Goal: Information Seeking & Learning: Learn about a topic

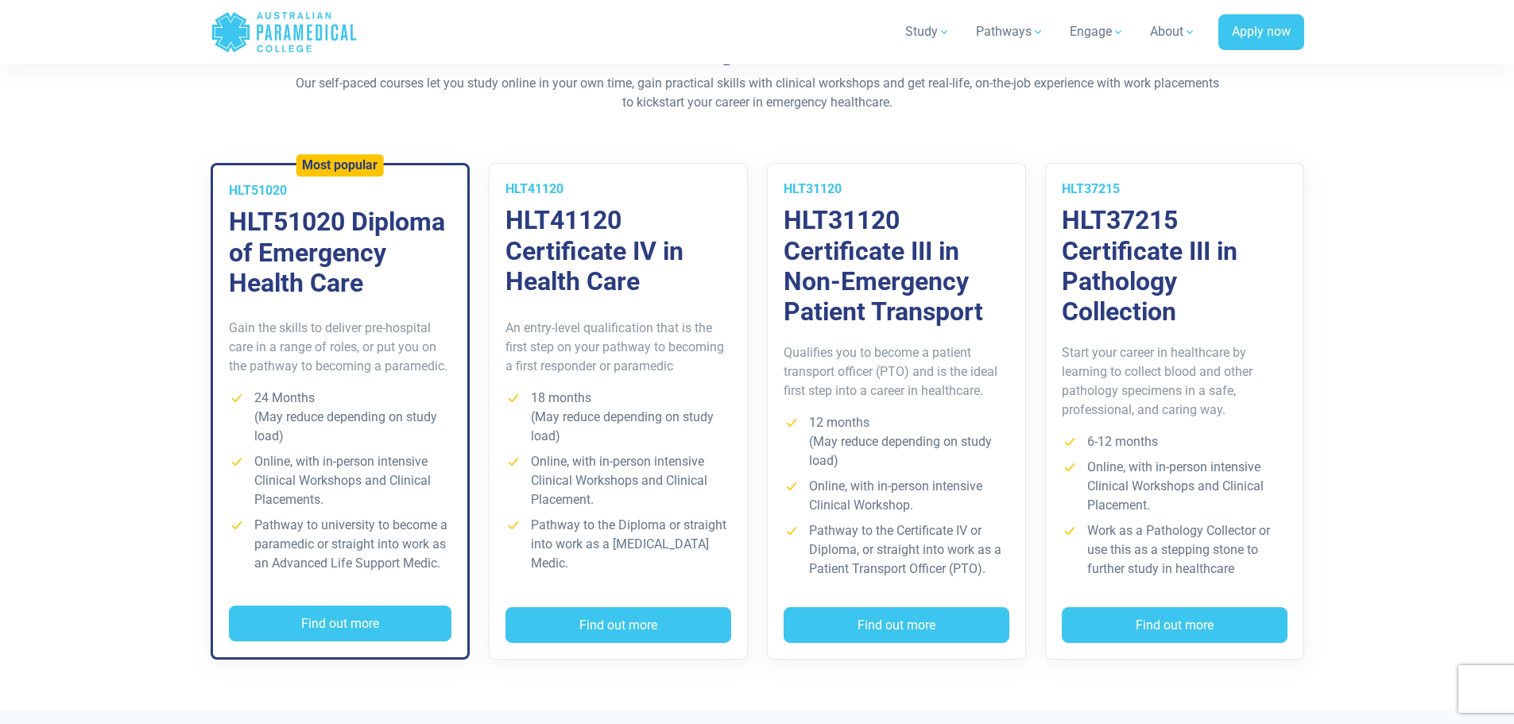
scroll to position [1166, 0]
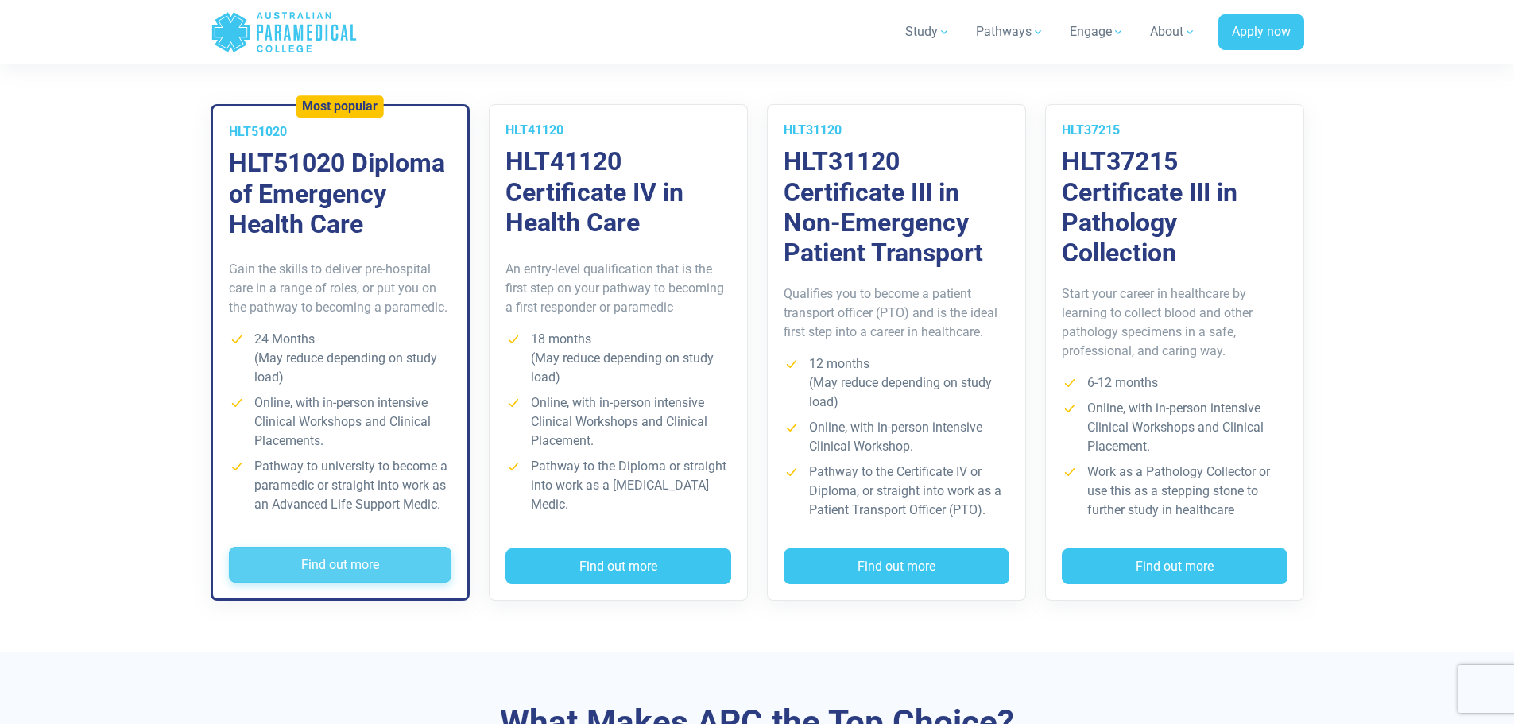
click at [346, 575] on button "Find out more" at bounding box center [340, 565] width 223 height 37
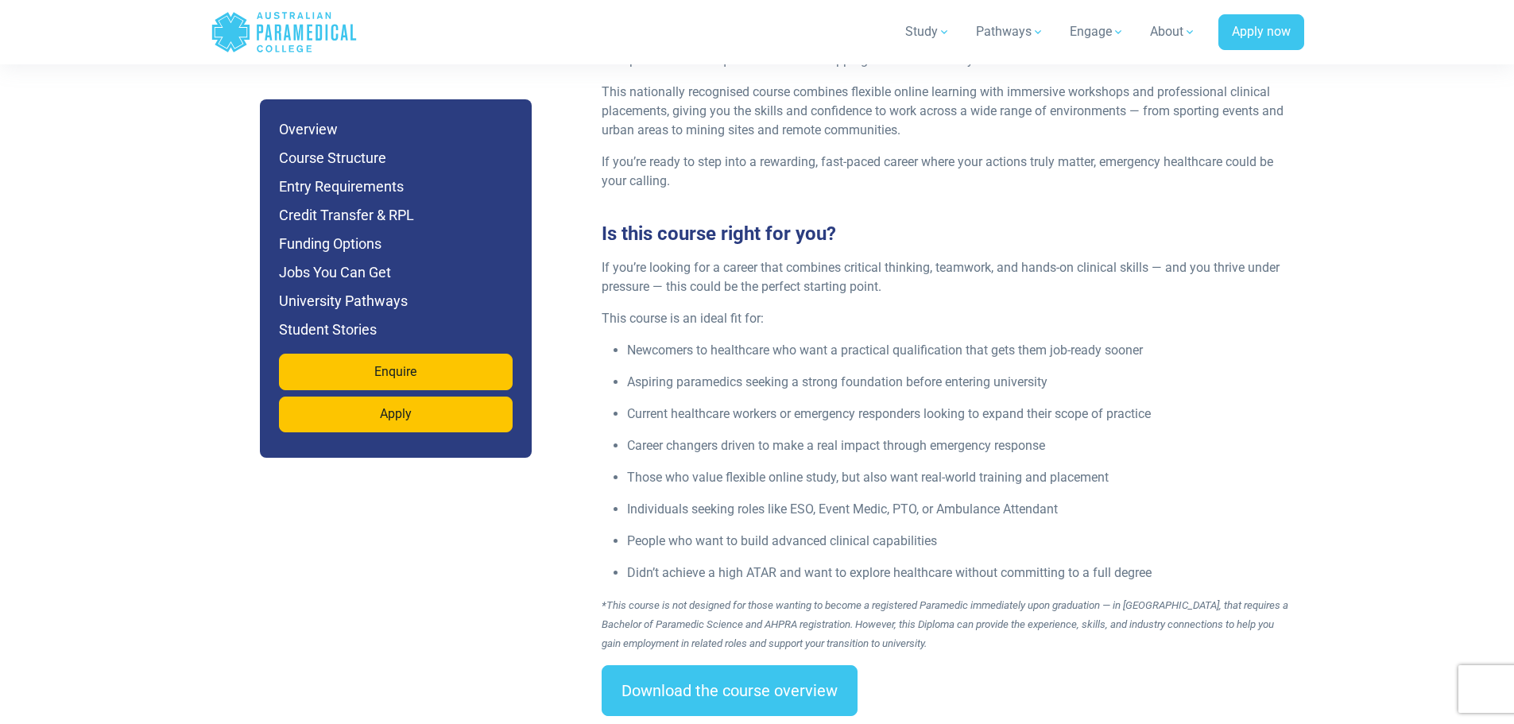
scroll to position [2332, 0]
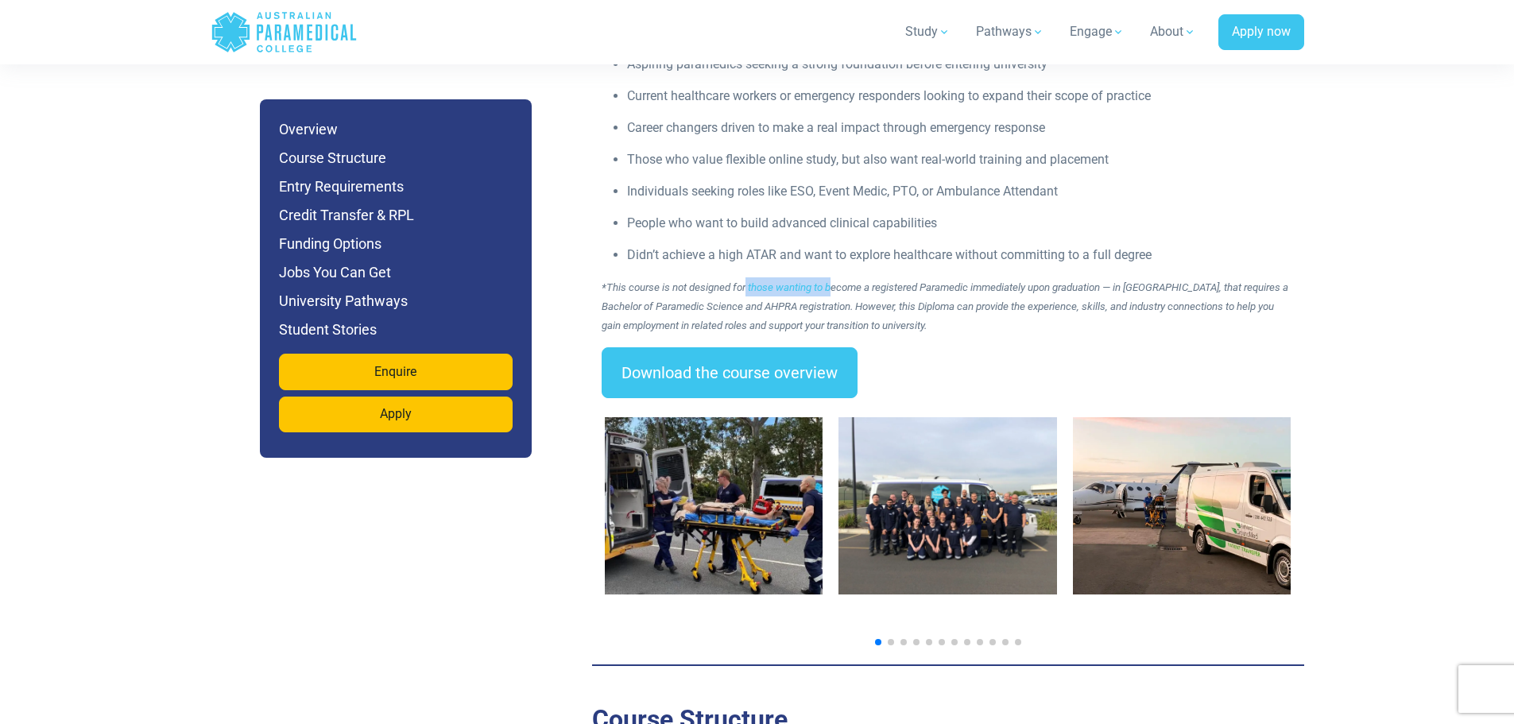
drag, startPoint x: 746, startPoint y: 240, endPoint x: 833, endPoint y: 255, distance: 88.7
click at [833, 277] on p "*This course is not designed for those wanting to become a registered Paramedic…" at bounding box center [948, 305] width 693 height 57
click at [851, 281] on em "*This course is not designed for those wanting to become a registered Paramedic…" at bounding box center [945, 306] width 687 height 50
drag, startPoint x: 863, startPoint y: 250, endPoint x: 1123, endPoint y: 256, distance: 259.2
click at [1123, 277] on p "*This course is not designed for those wanting to become a registered Paramedic…" at bounding box center [948, 305] width 693 height 57
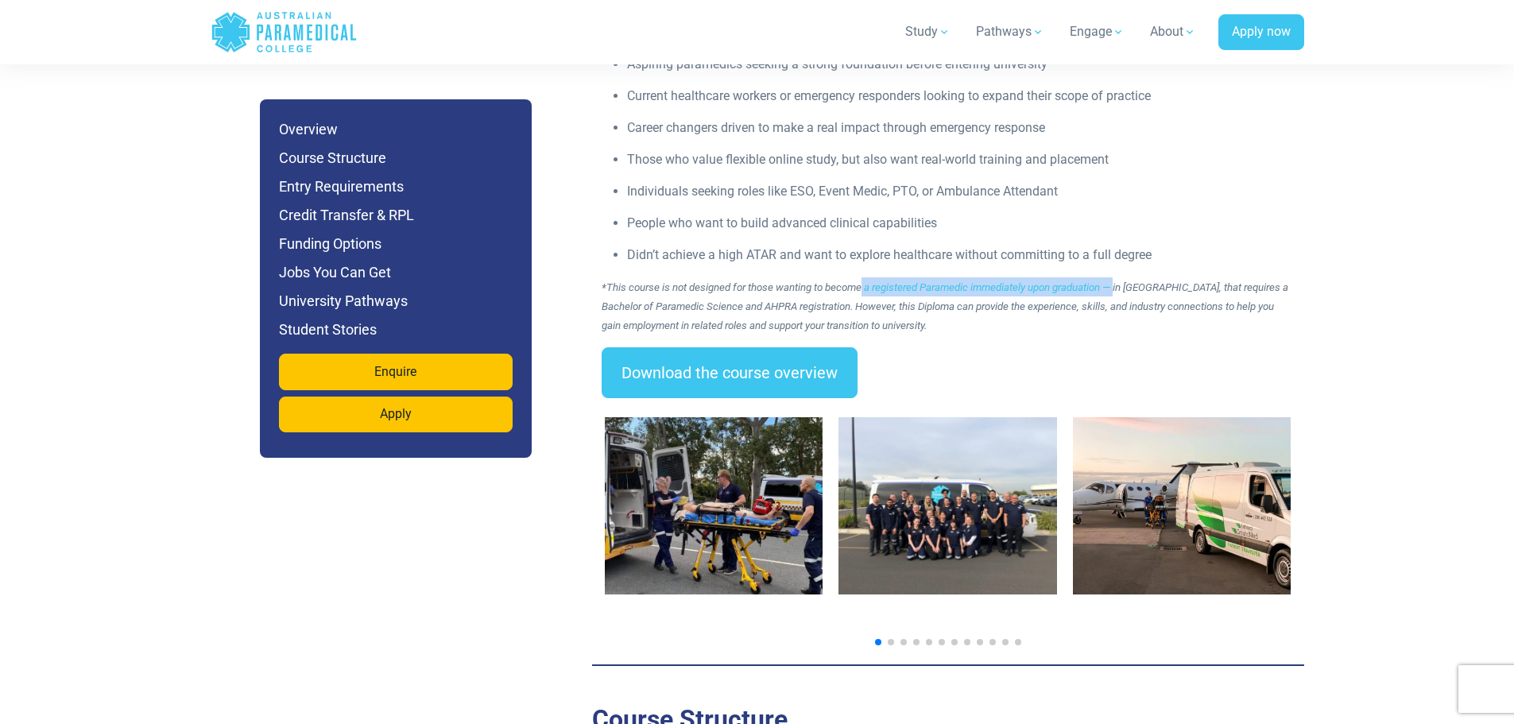
click at [1122, 277] on p "*This course is not designed for those wanting to become a registered Paramedic…" at bounding box center [948, 305] width 693 height 57
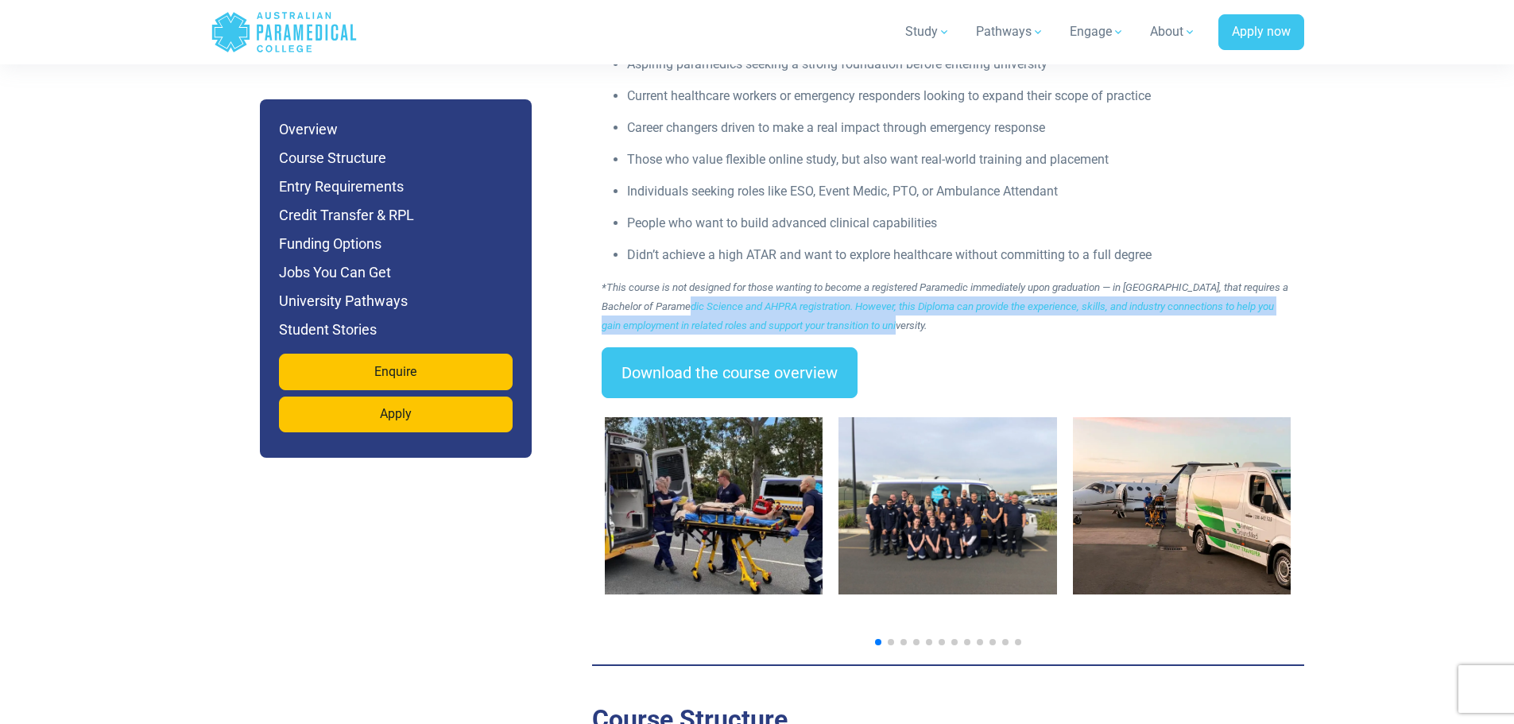
drag, startPoint x: 682, startPoint y: 262, endPoint x: 1138, endPoint y: 285, distance: 456.1
click at [1138, 285] on p "*This course is not designed for those wanting to become a registered Paramedic…" at bounding box center [948, 305] width 693 height 57
click at [1048, 278] on p "*This course is not designed for those wanting to become a registered Paramedic…" at bounding box center [948, 305] width 693 height 57
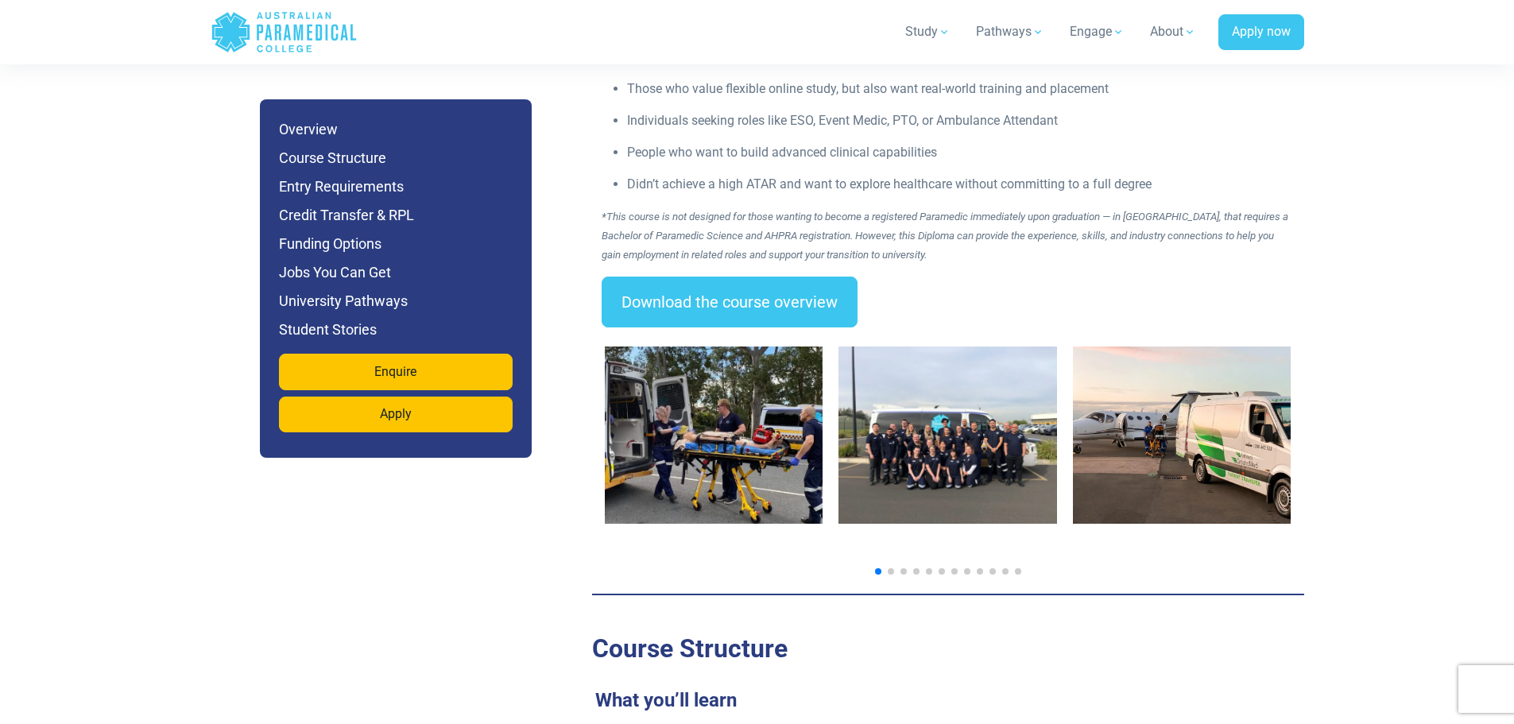
scroll to position [2438, 0]
